Goal: Information Seeking & Learning: Find specific page/section

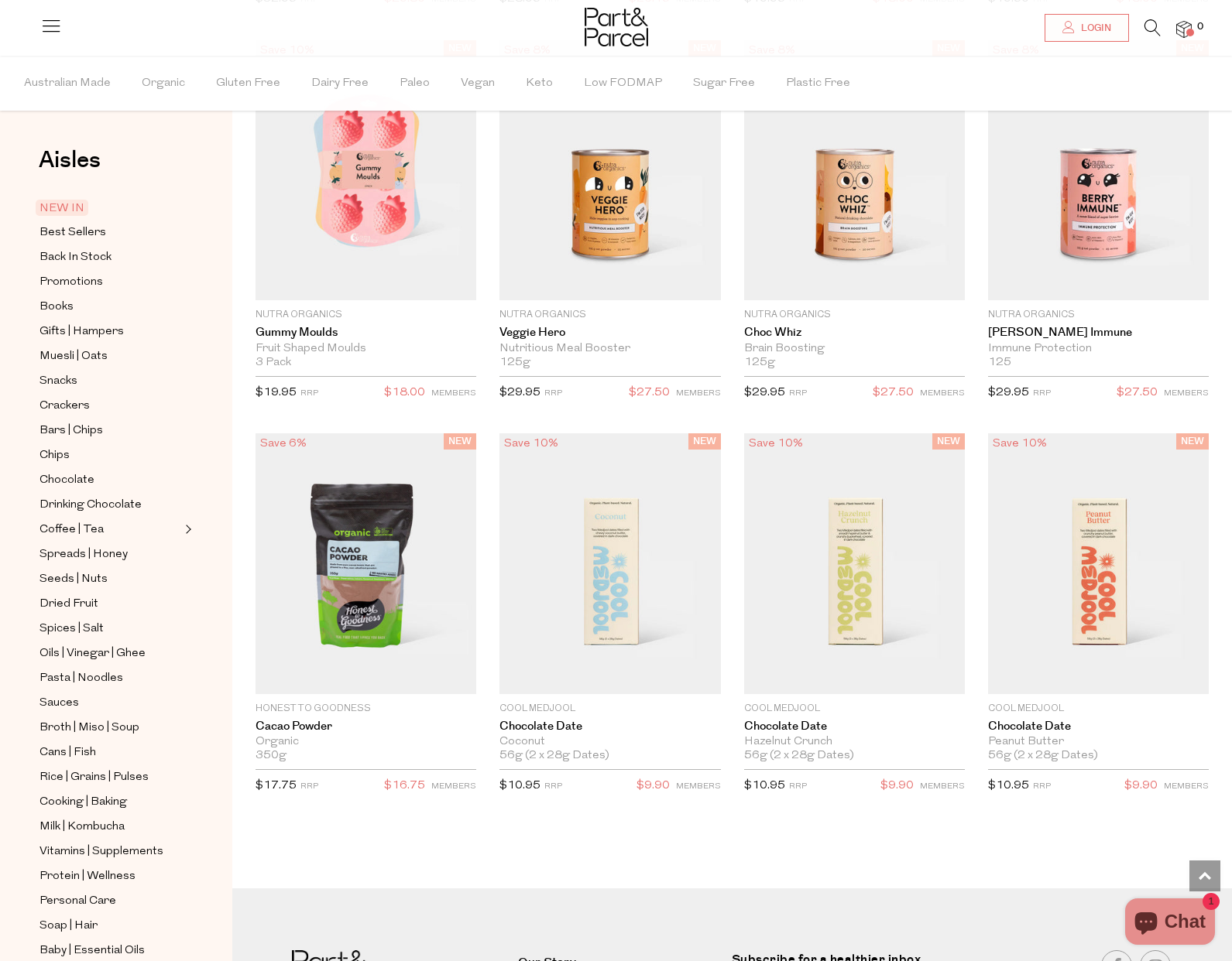
scroll to position [2323, 0]
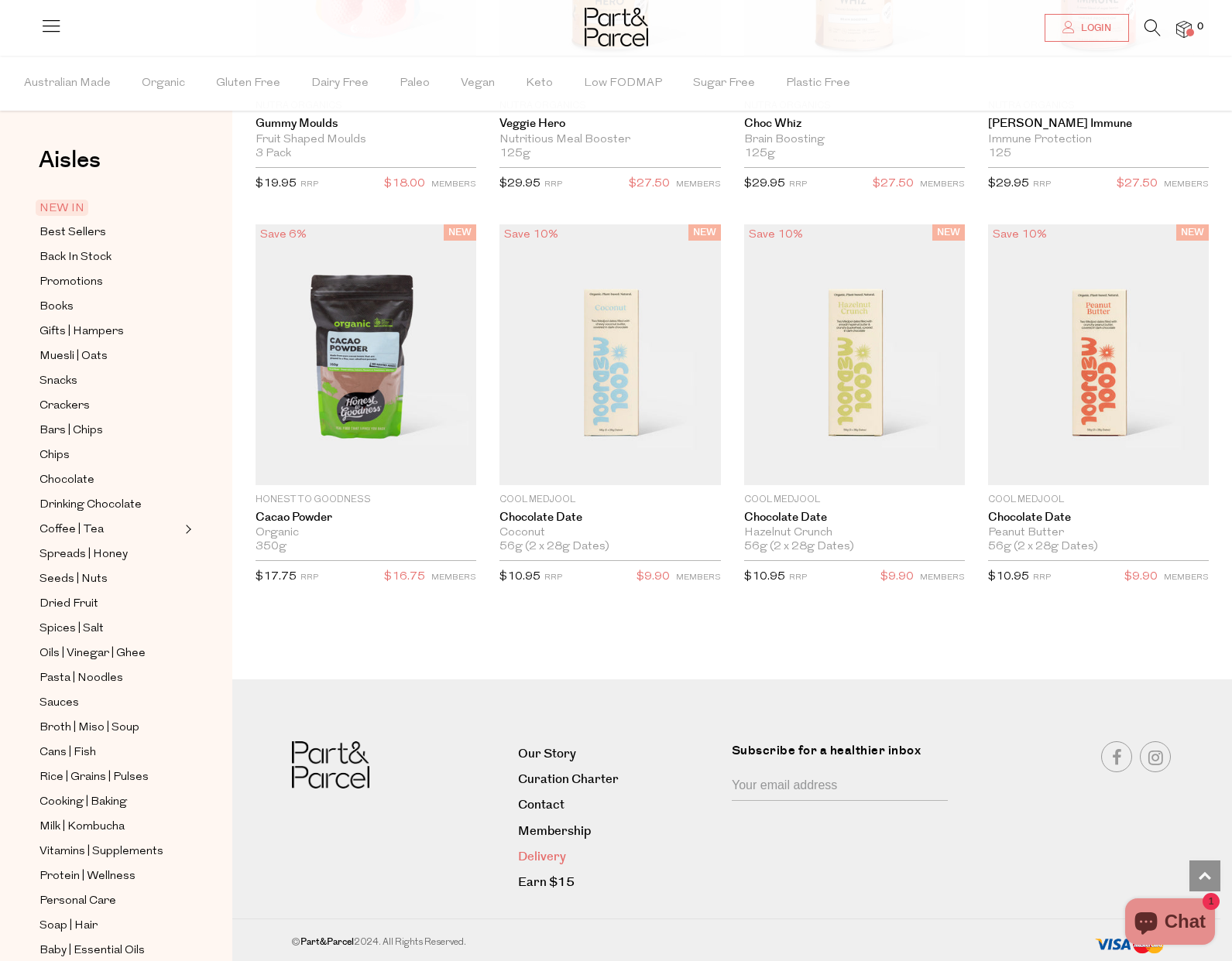
click at [546, 856] on link "Delivery" at bounding box center [618, 857] width 202 height 21
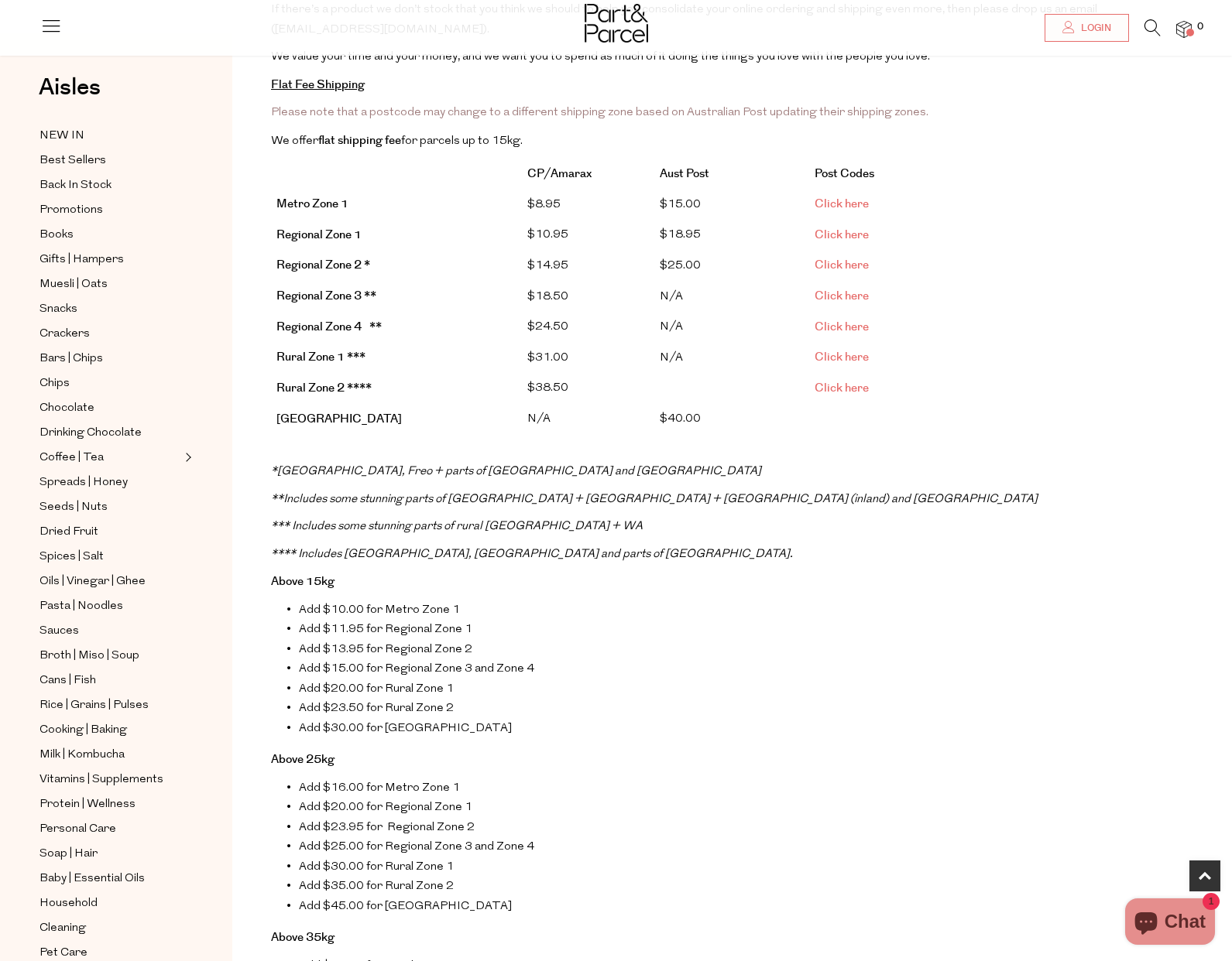
scroll to position [292, 0]
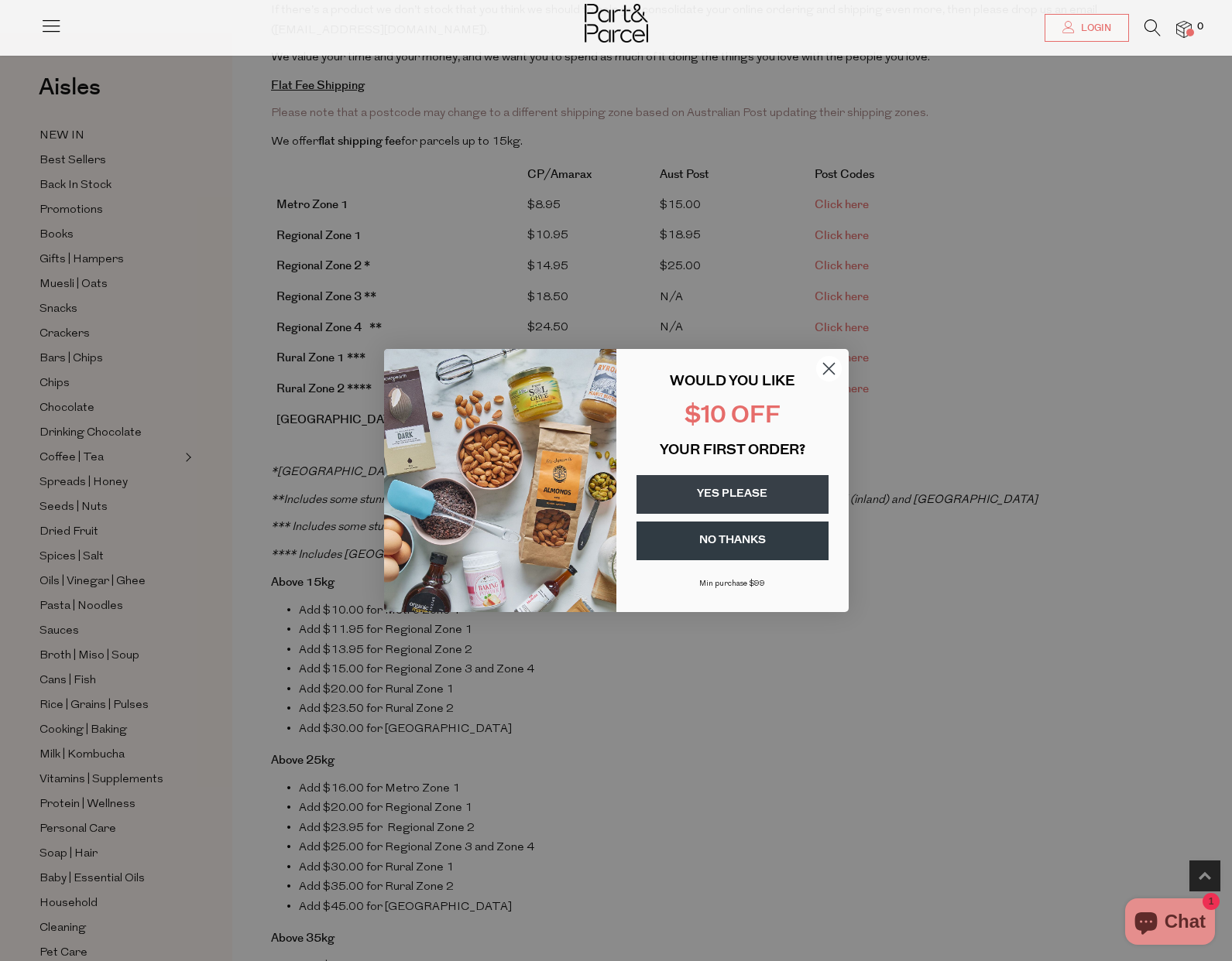
click at [829, 366] on circle "Close dialog" at bounding box center [828, 369] width 26 height 26
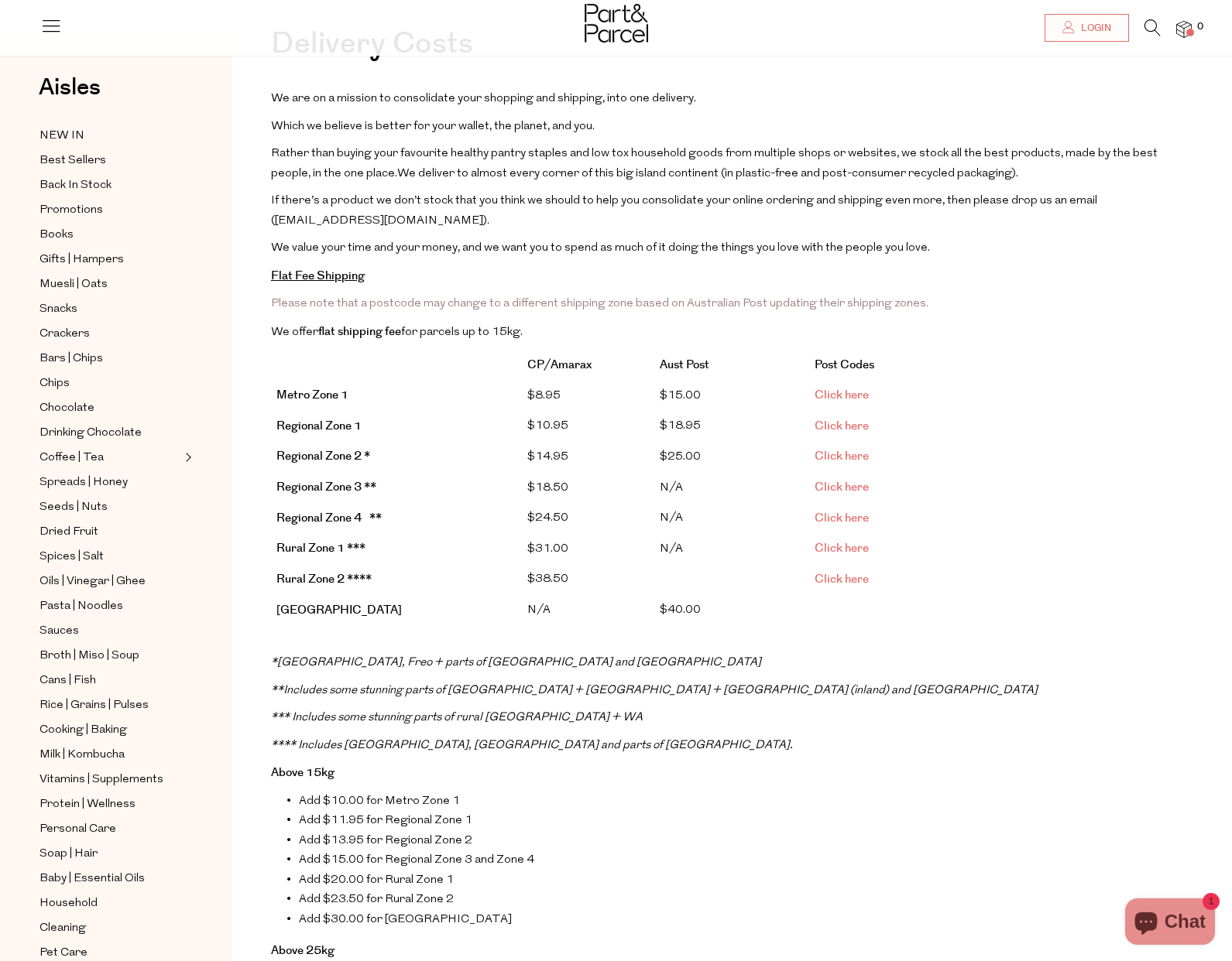
scroll to position [101, 0]
click at [855, 395] on link "Click here" at bounding box center [841, 396] width 54 height 16
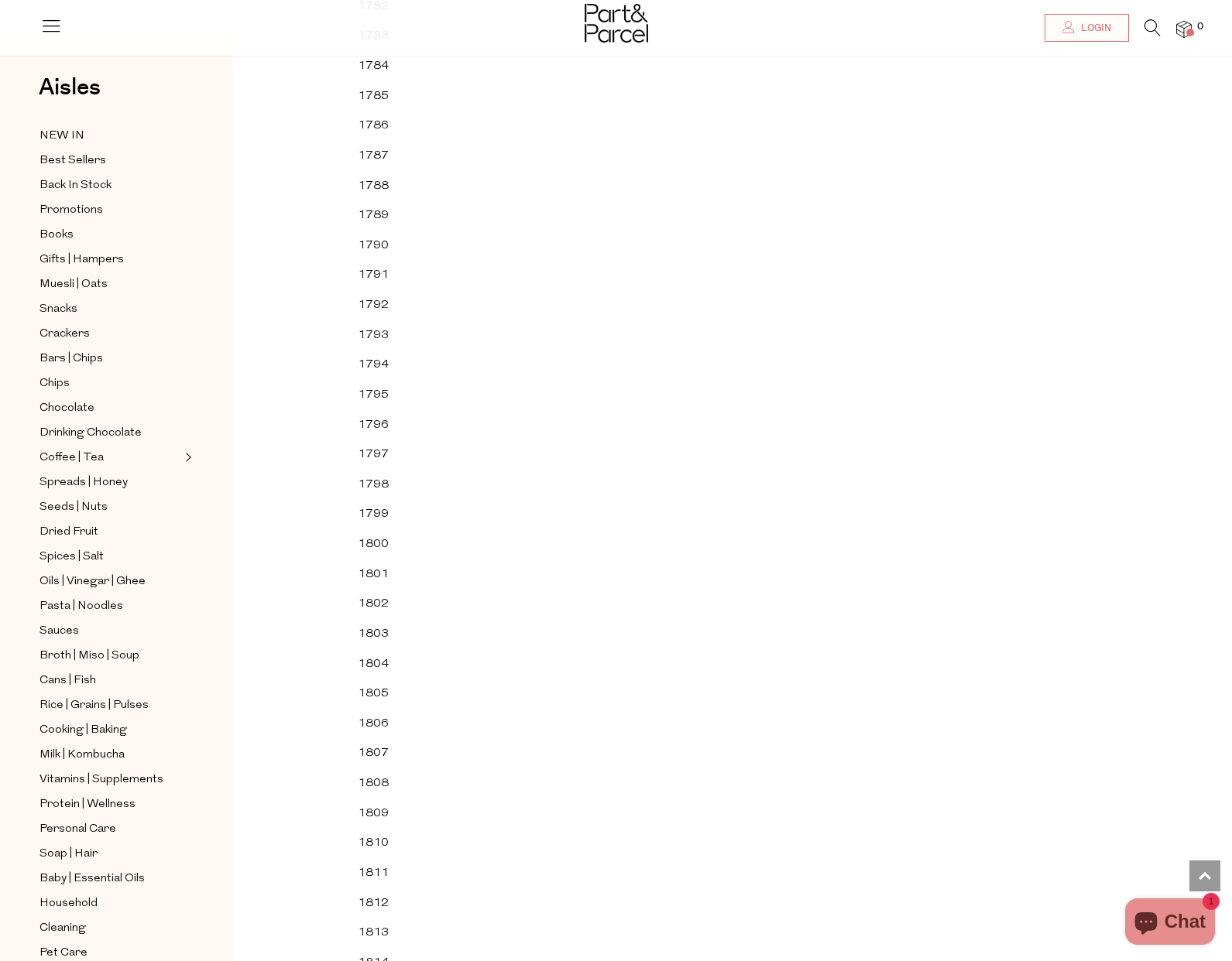
scroll to position [23789, 0]
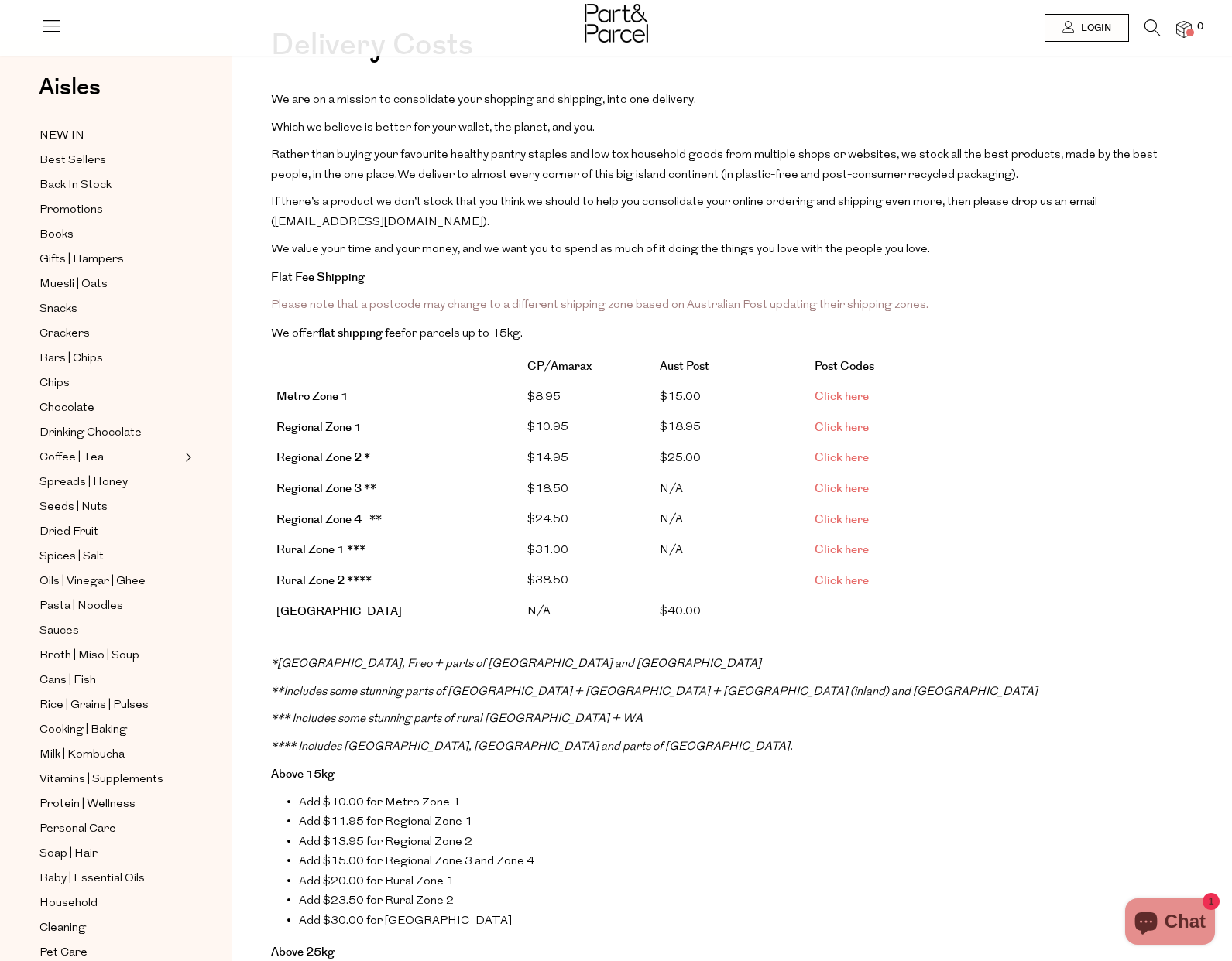
click at [829, 454] on span "Click here" at bounding box center [841, 457] width 54 height 16
click at [840, 427] on span "Click here" at bounding box center [841, 428] width 54 height 16
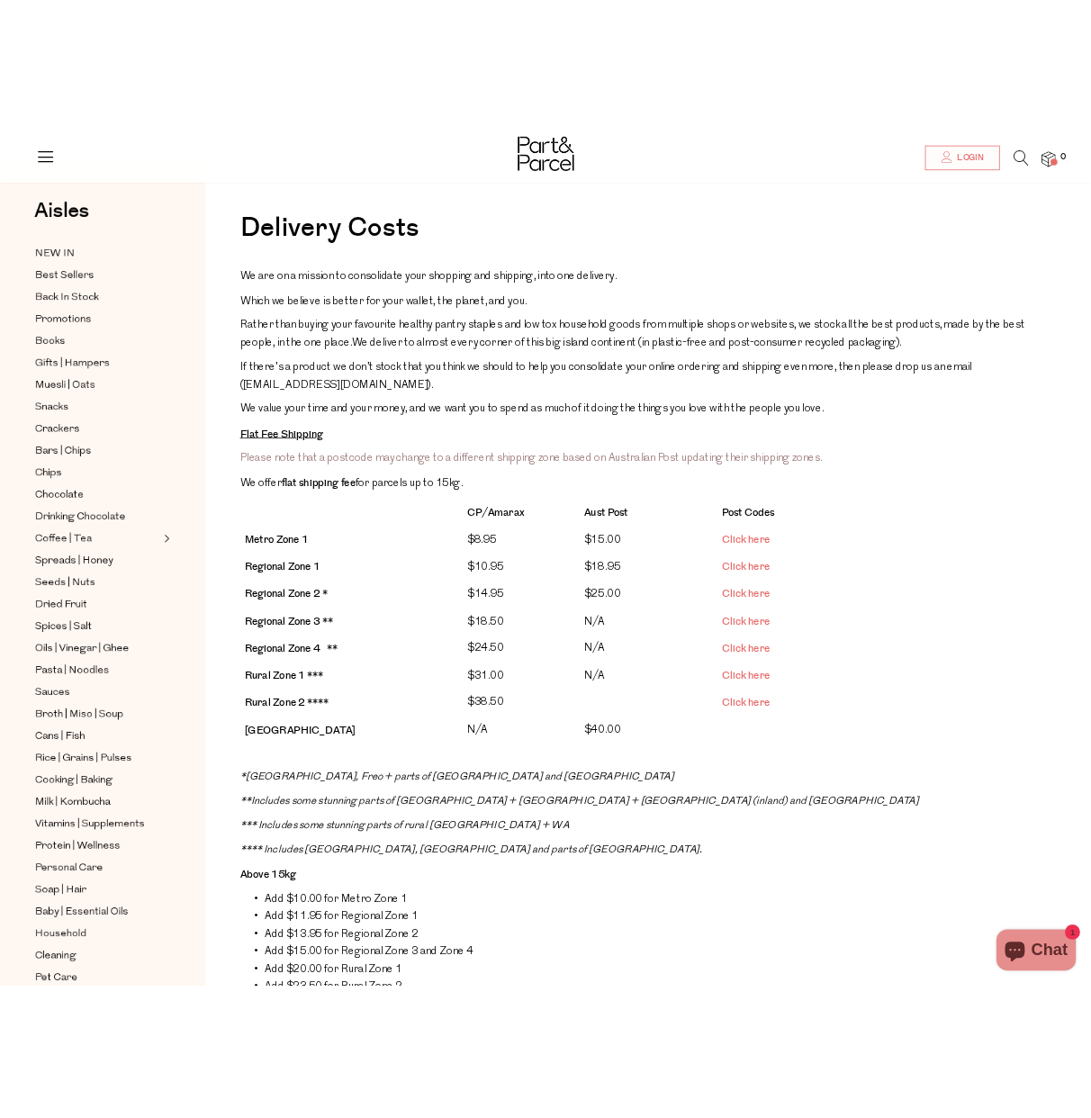
scroll to position [0, 0]
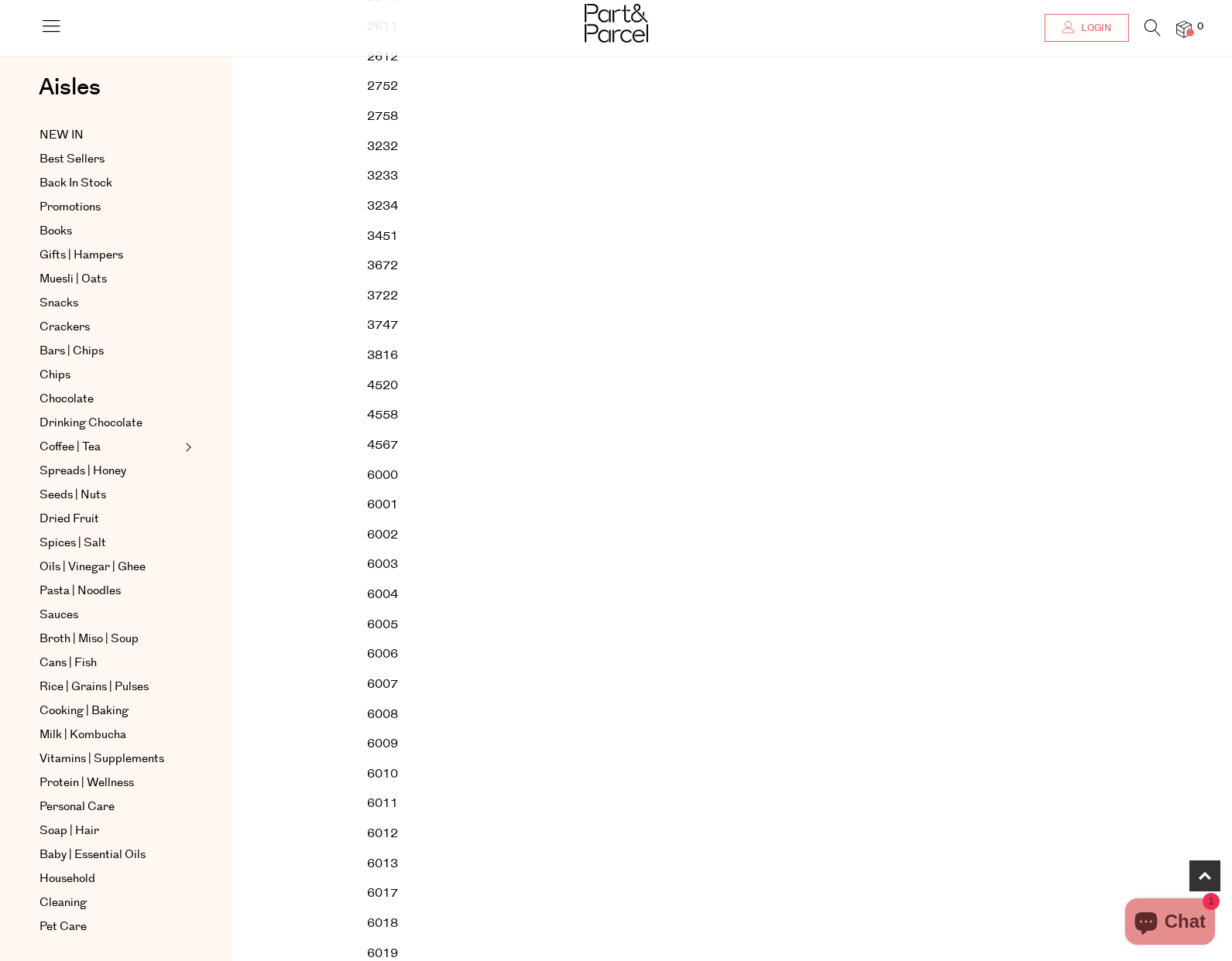
scroll to position [445, 0]
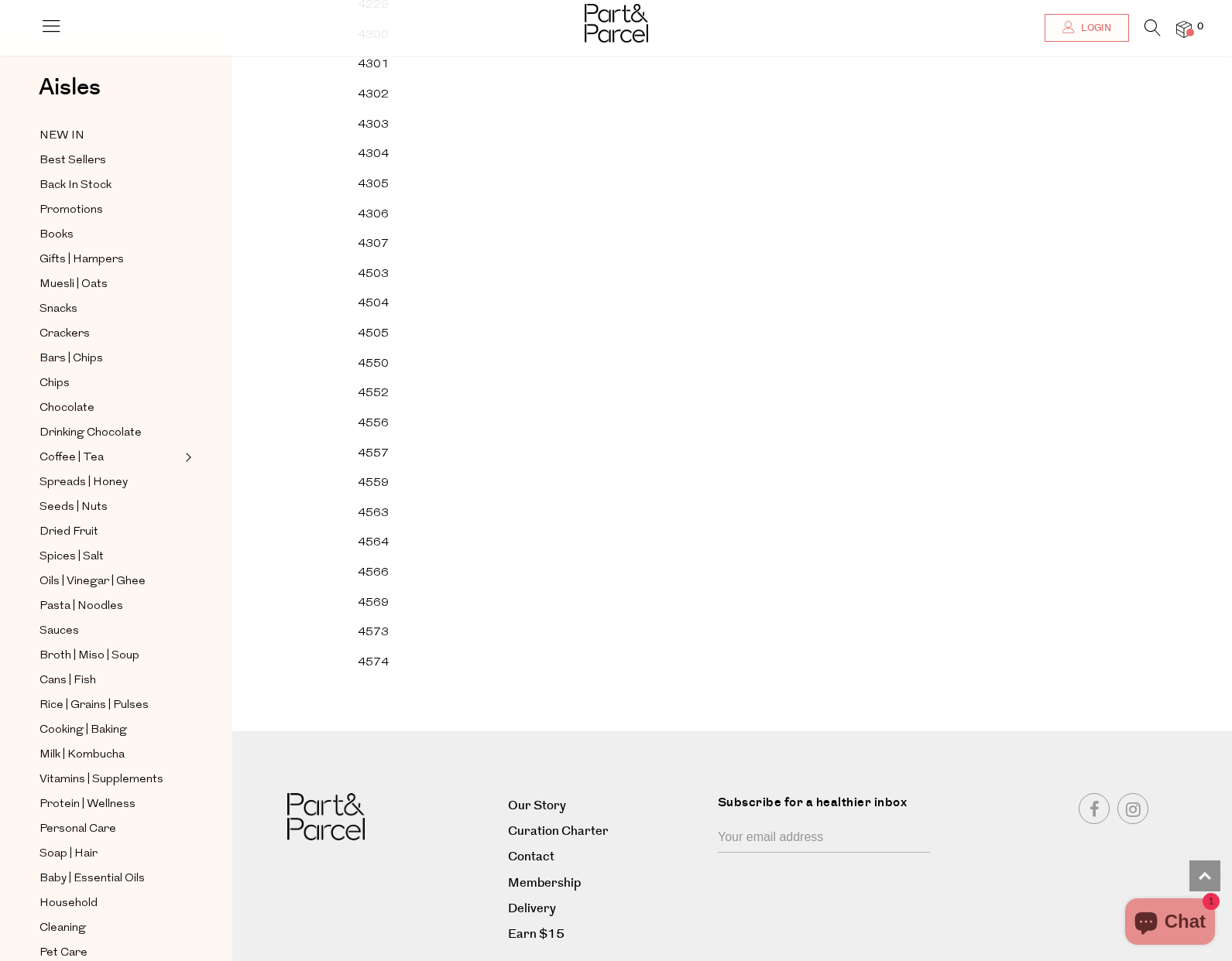
scroll to position [27448, 0]
